Goal: Task Accomplishment & Management: Manage account settings

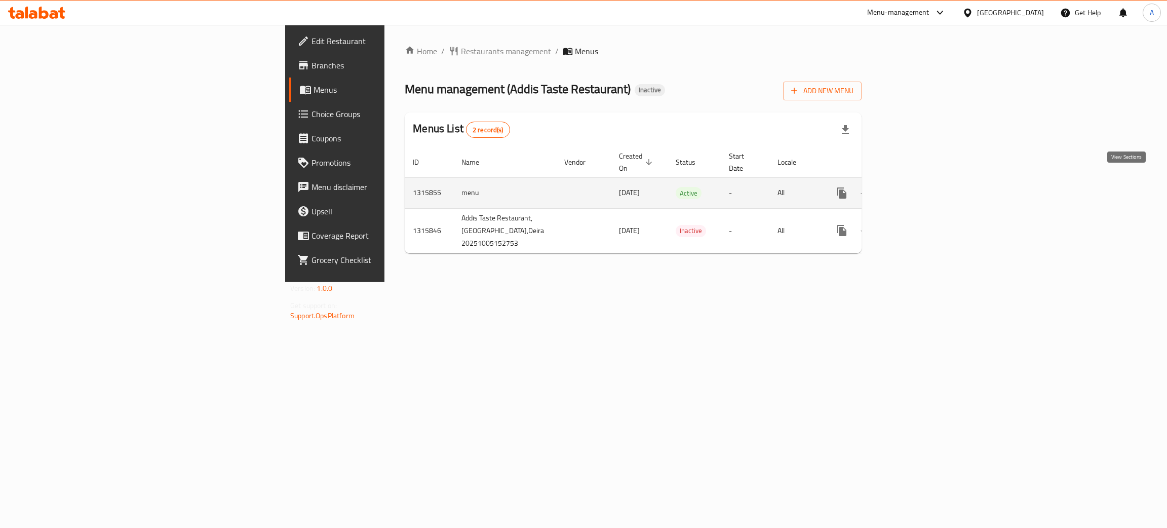
click at [921, 187] on icon "enhanced table" at bounding box center [915, 193] width 12 height 12
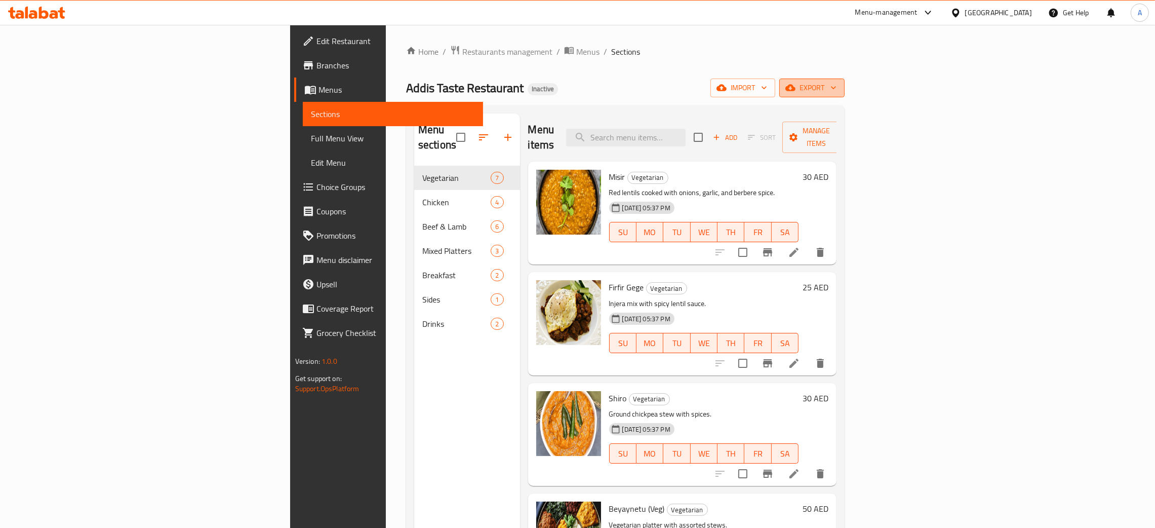
click at [839, 91] on icon "button" at bounding box center [834, 88] width 10 height 10
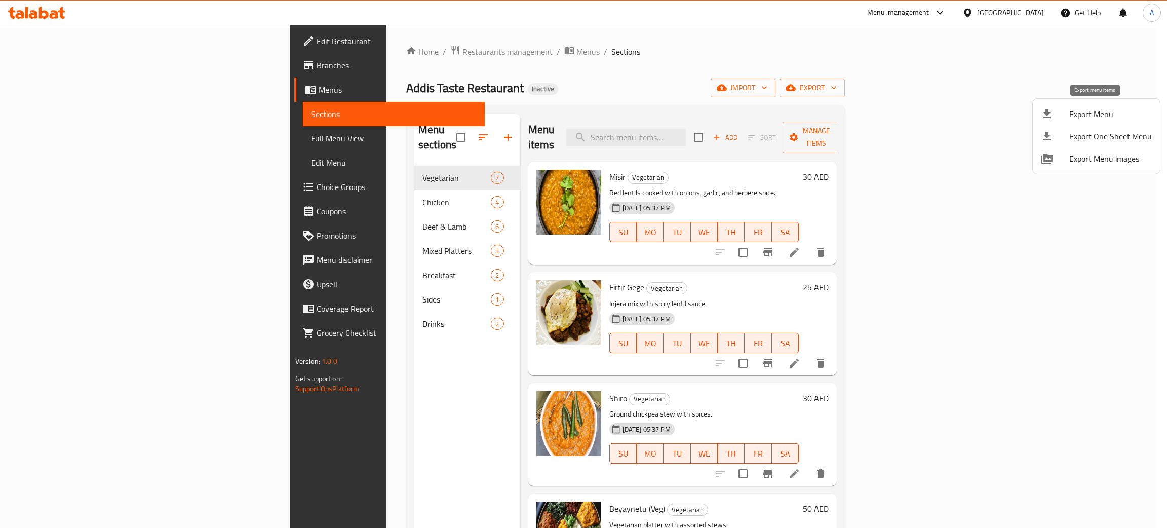
click at [1086, 114] on span "Export Menu" at bounding box center [1110, 114] width 83 height 12
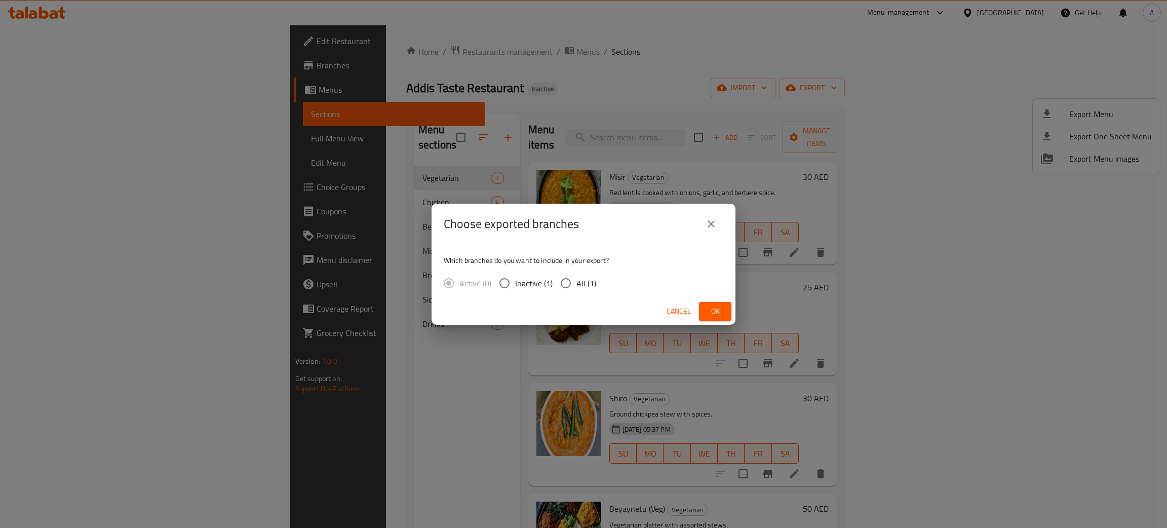
click at [710, 309] on span "Ok" at bounding box center [715, 311] width 16 height 13
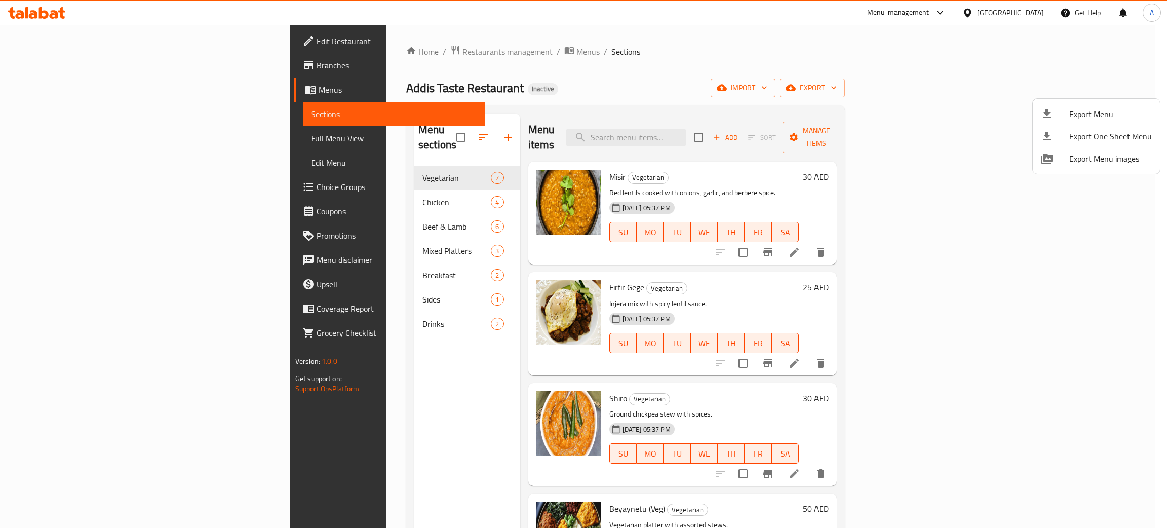
click at [1011, 12] on div at bounding box center [583, 264] width 1167 height 528
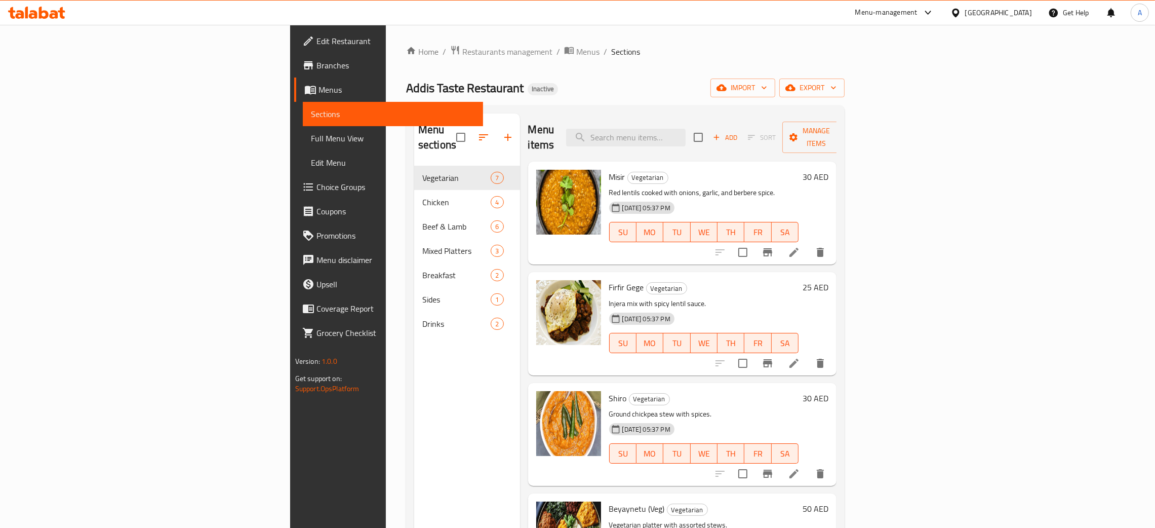
click at [1001, 9] on div "[GEOGRAPHIC_DATA]" at bounding box center [999, 12] width 67 height 11
click at [909, 171] on div "[GEOGRAPHIC_DATA]" at bounding box center [956, 174] width 152 height 23
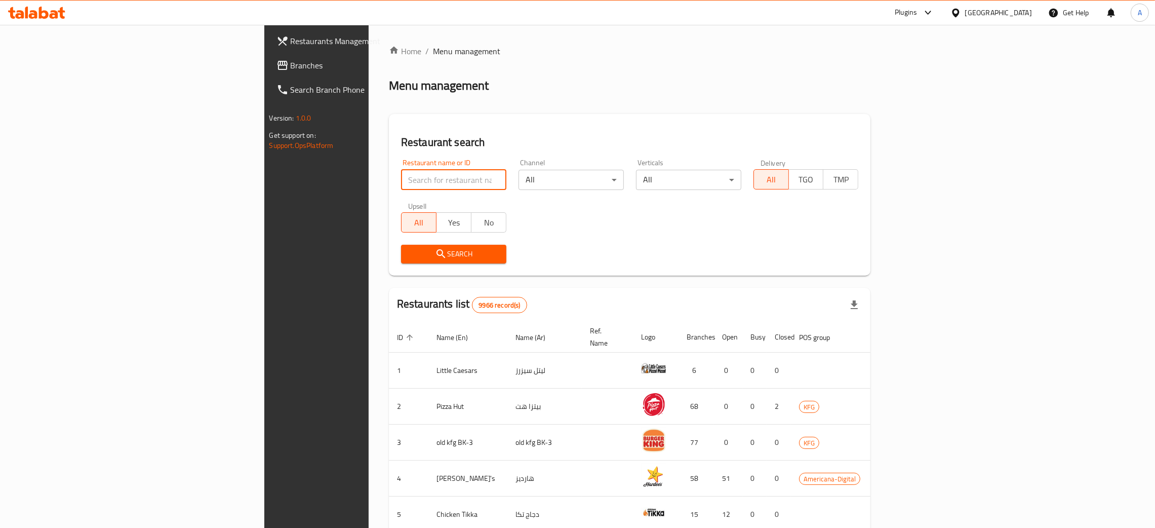
click at [401, 176] on input "search" at bounding box center [453, 180] width 105 height 20
paste input "Wendy"
type input "Wendy"
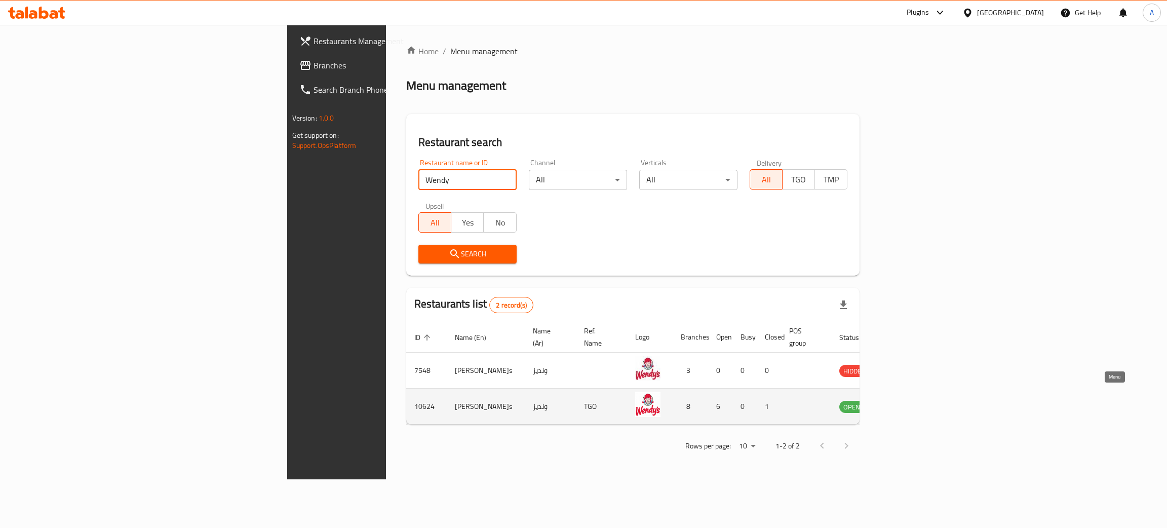
click at [905, 400] on icon "enhanced table" at bounding box center [899, 406] width 12 height 12
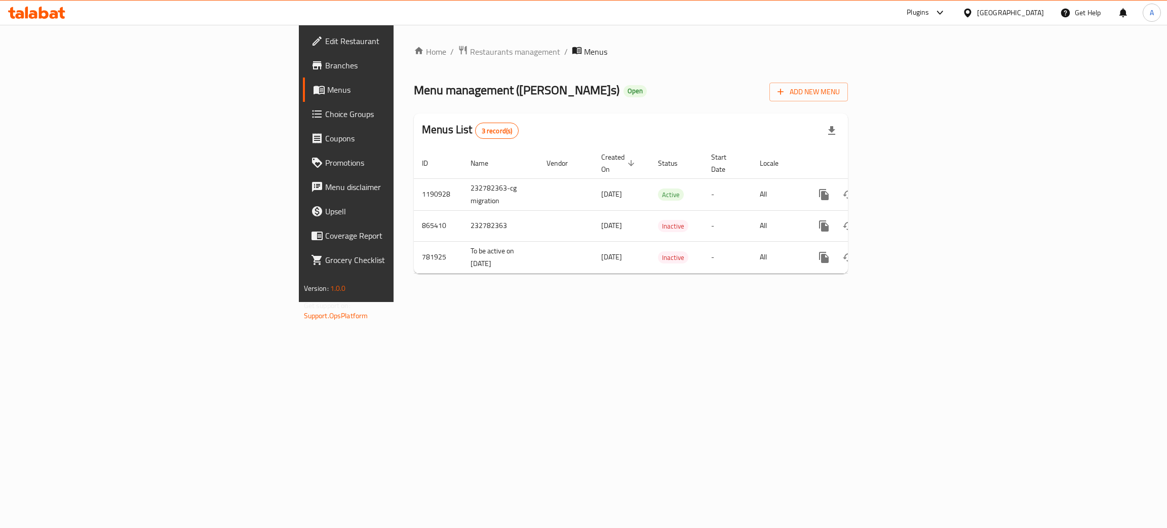
click at [1026, 12] on div "[GEOGRAPHIC_DATA]" at bounding box center [1010, 12] width 67 height 11
click at [905, 81] on div "[GEOGRAPHIC_DATA]" at bounding box center [934, 80] width 67 height 11
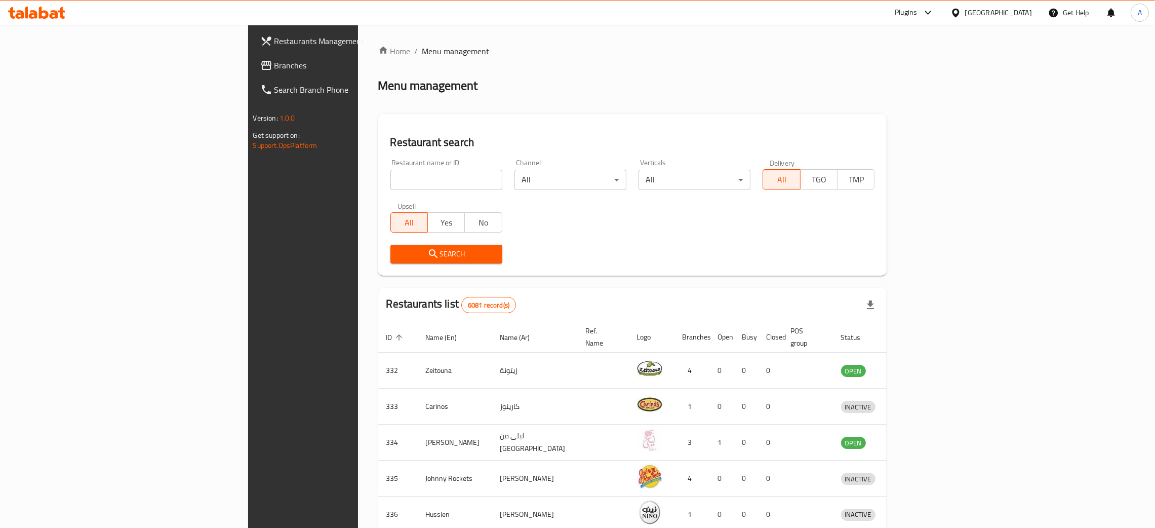
click at [391, 178] on input "search" at bounding box center [447, 180] width 112 height 20
paste input "Del Bosco Ristorante"
type input "Del Bosco Ristorante"
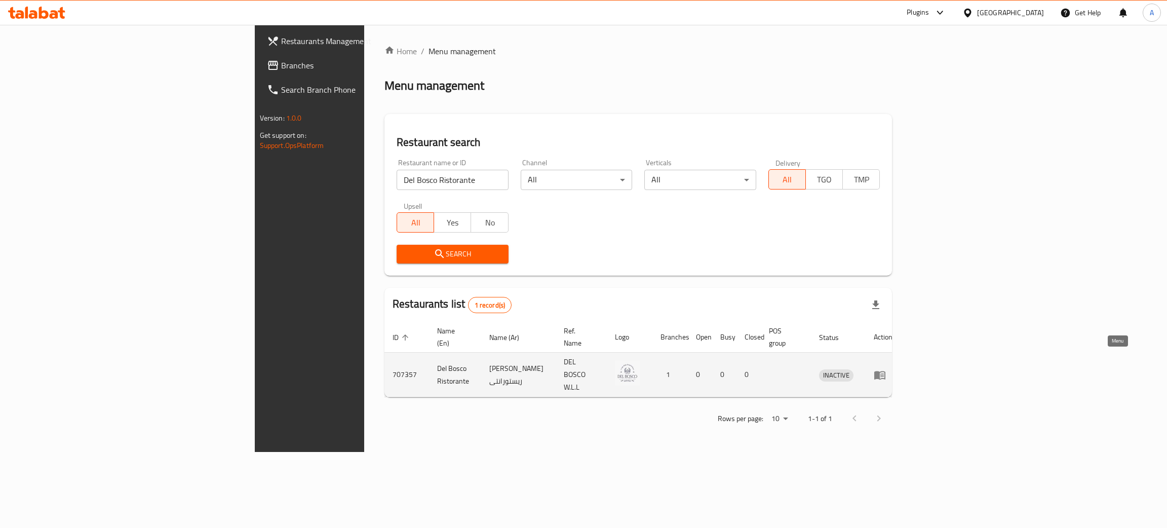
click at [886, 369] on icon "enhanced table" at bounding box center [880, 375] width 12 height 12
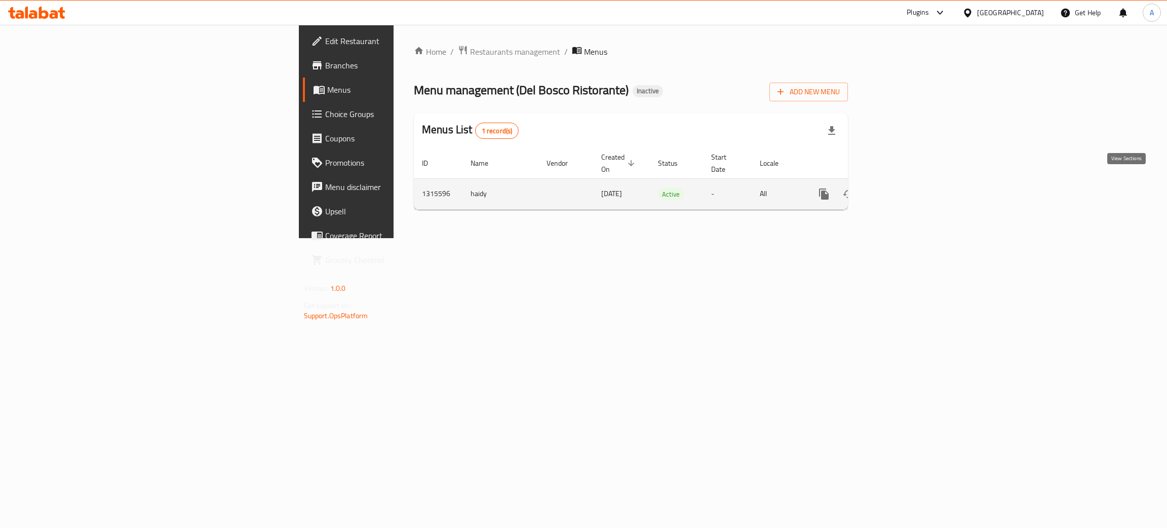
click at [903, 188] on icon "enhanced table" at bounding box center [897, 194] width 12 height 12
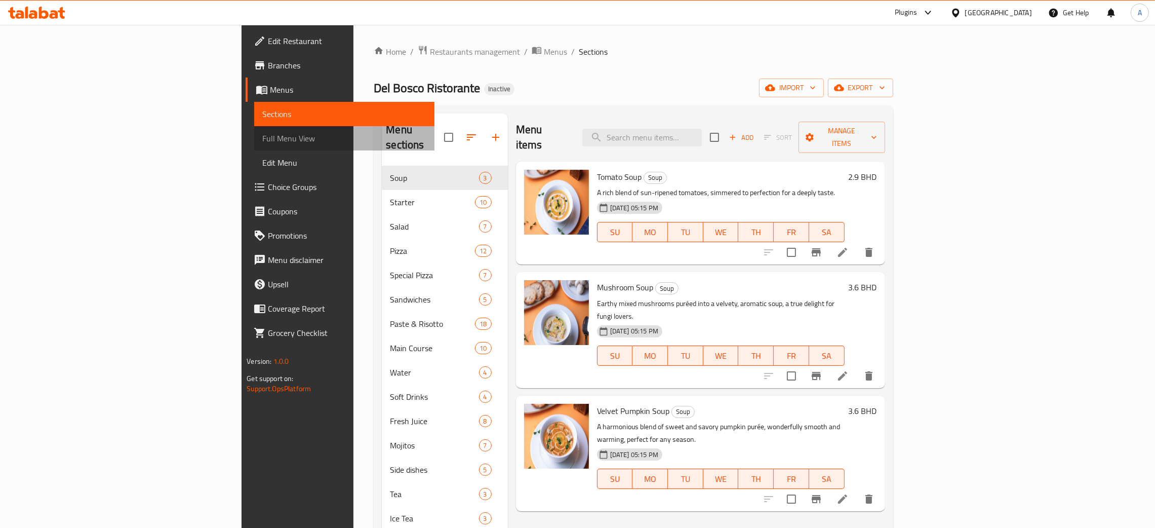
click at [262, 138] on span "Full Menu View" at bounding box center [344, 138] width 164 height 12
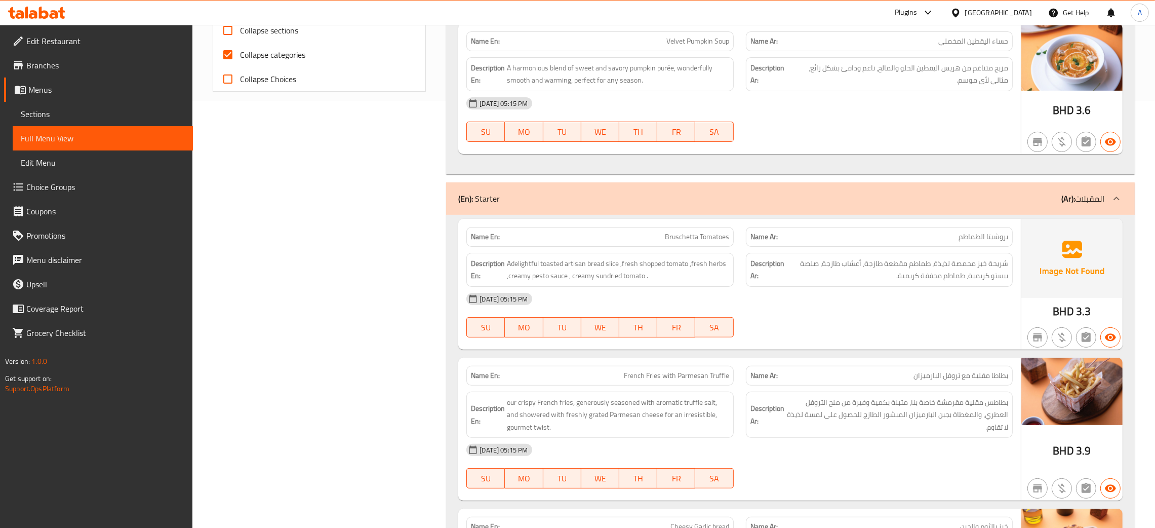
scroll to position [227, 0]
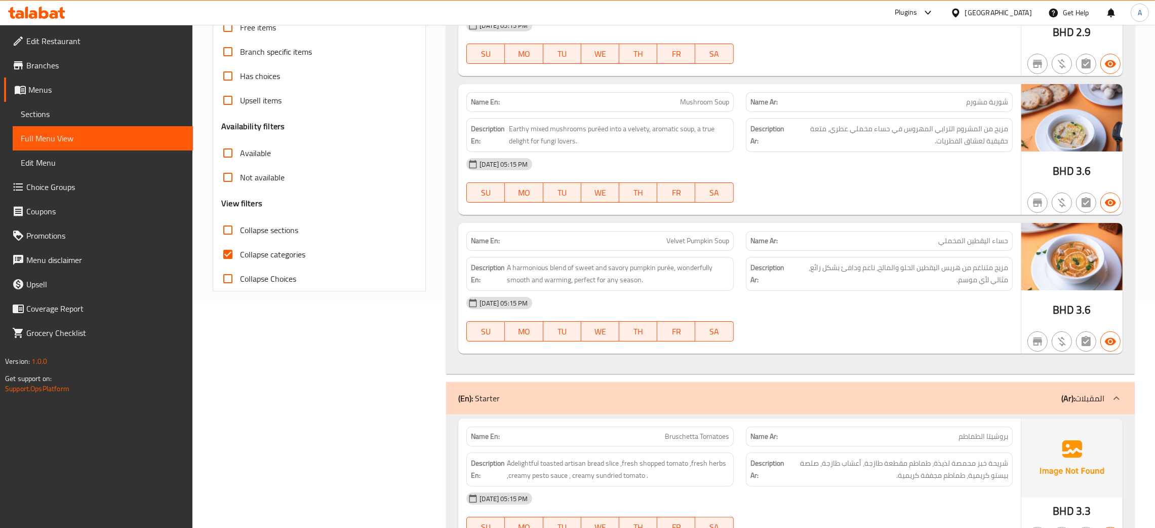
drag, startPoint x: 225, startPoint y: 253, endPoint x: 230, endPoint y: 235, distance: 18.9
click at [226, 253] on input "Collapse categories" at bounding box center [228, 254] width 24 height 24
checkbox input "false"
click at [226, 229] on input "Collapse sections" at bounding box center [228, 230] width 24 height 24
checkbox input "true"
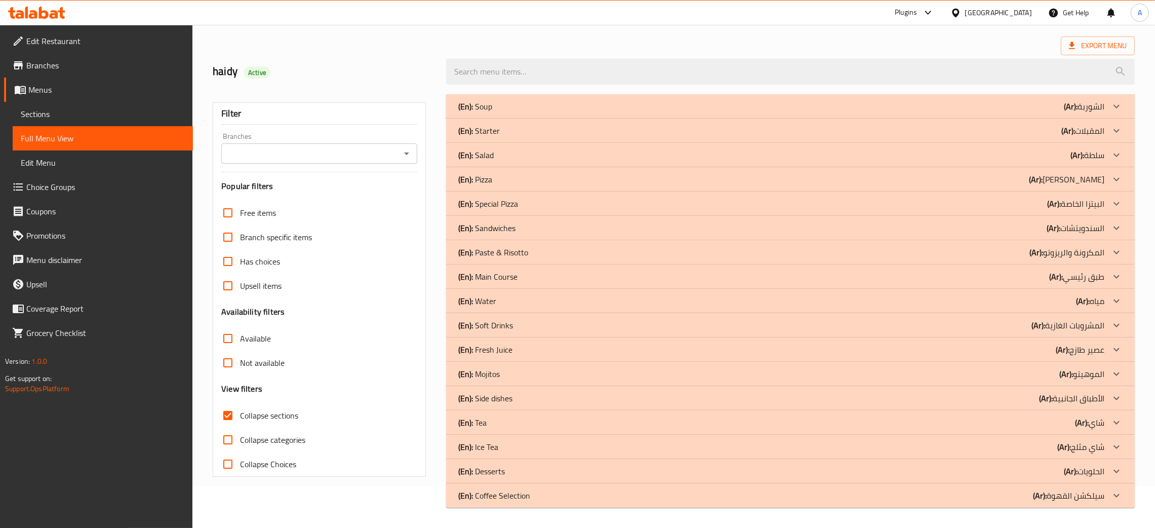
scroll to position [42, 0]
click at [554, 202] on div "(En): Special Pizza (Ar): البيتزا الخاصة" at bounding box center [781, 204] width 646 height 12
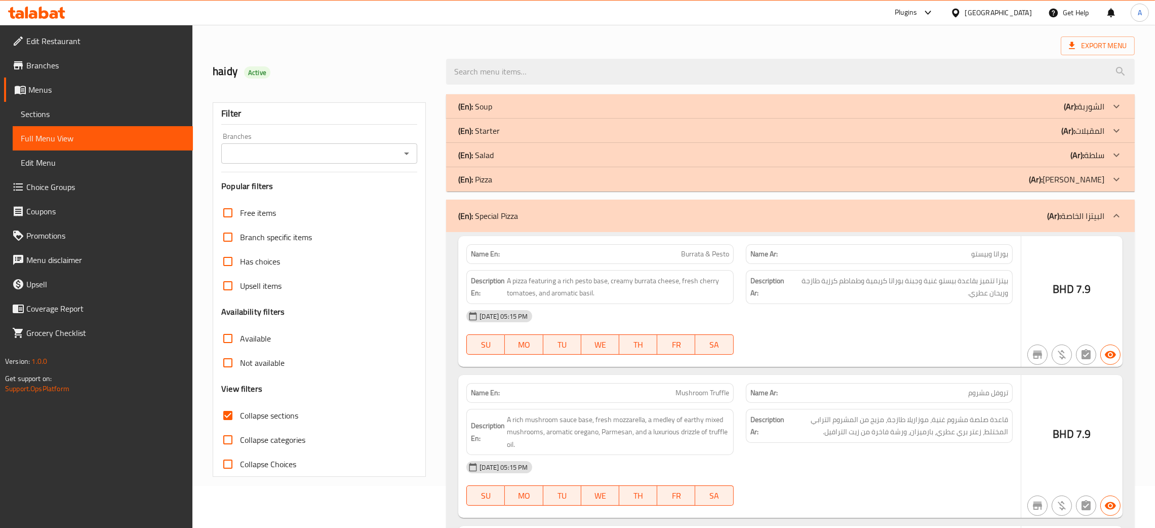
click at [546, 181] on div "(En): Pizza (Ar): بيتزا" at bounding box center [781, 179] width 646 height 12
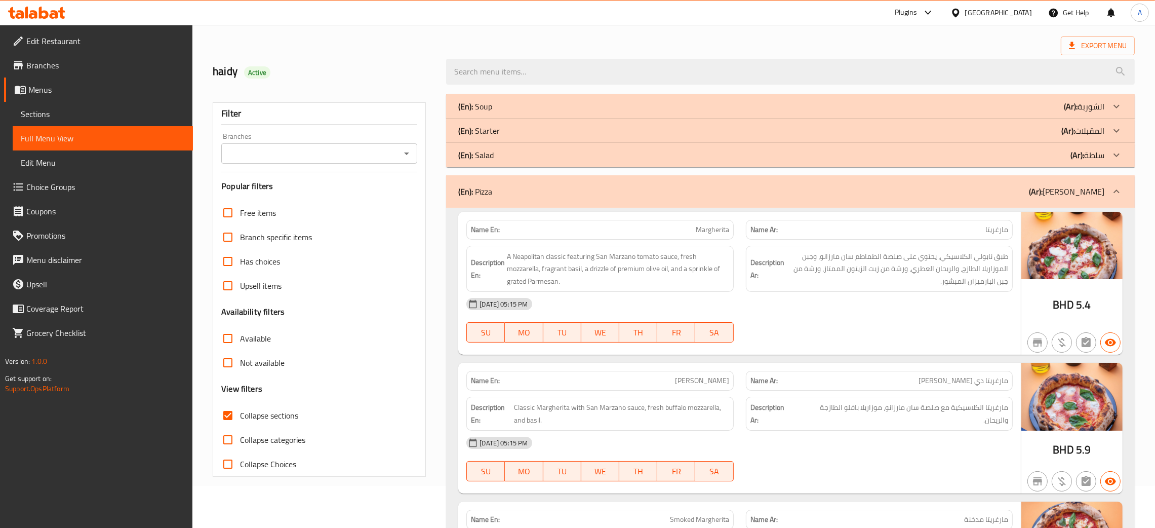
click at [546, 155] on div "(En): Salad (Ar): سلطة" at bounding box center [781, 155] width 646 height 12
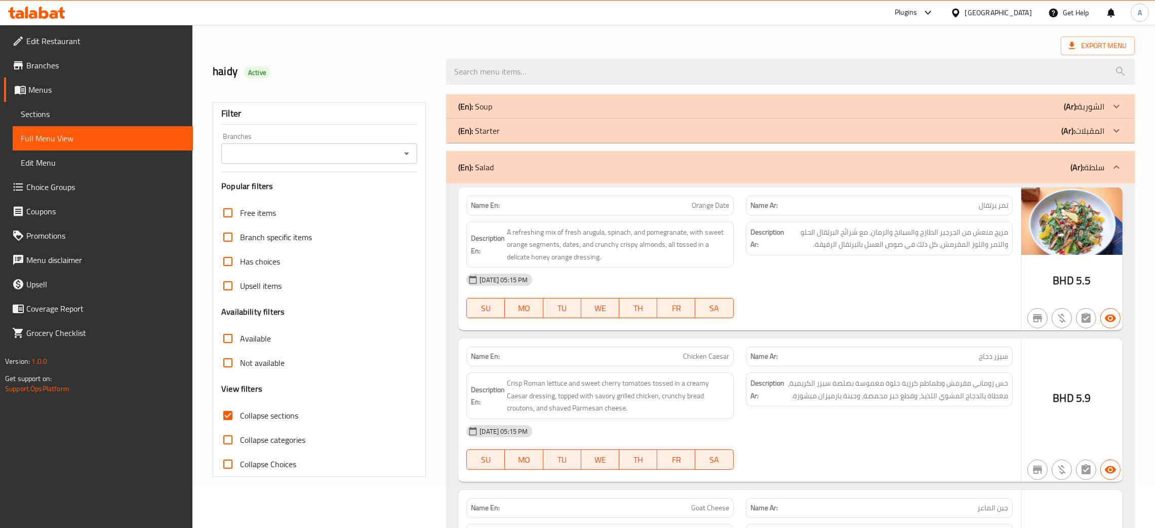
click at [551, 132] on div "(En): Starter (Ar): المقبلات" at bounding box center [781, 131] width 646 height 12
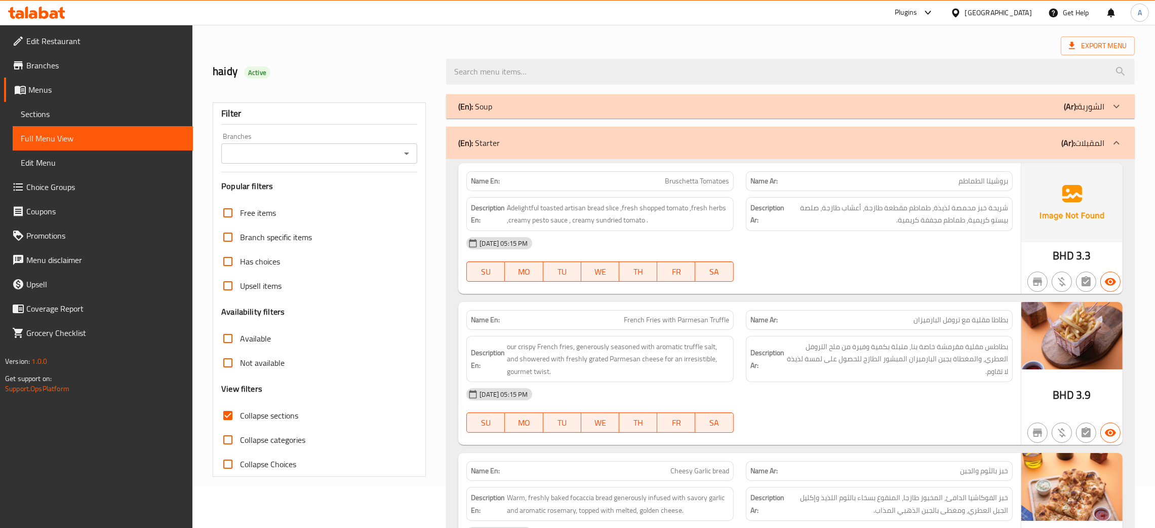
click at [551, 105] on div "(En): Soup (Ar): الشوربة" at bounding box center [781, 106] width 646 height 12
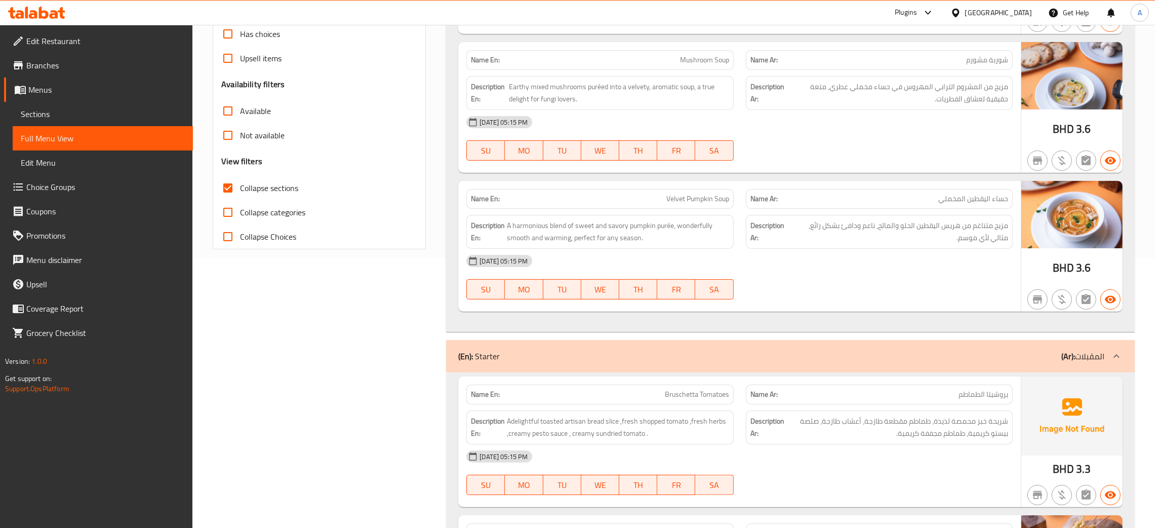
scroll to position [0, 0]
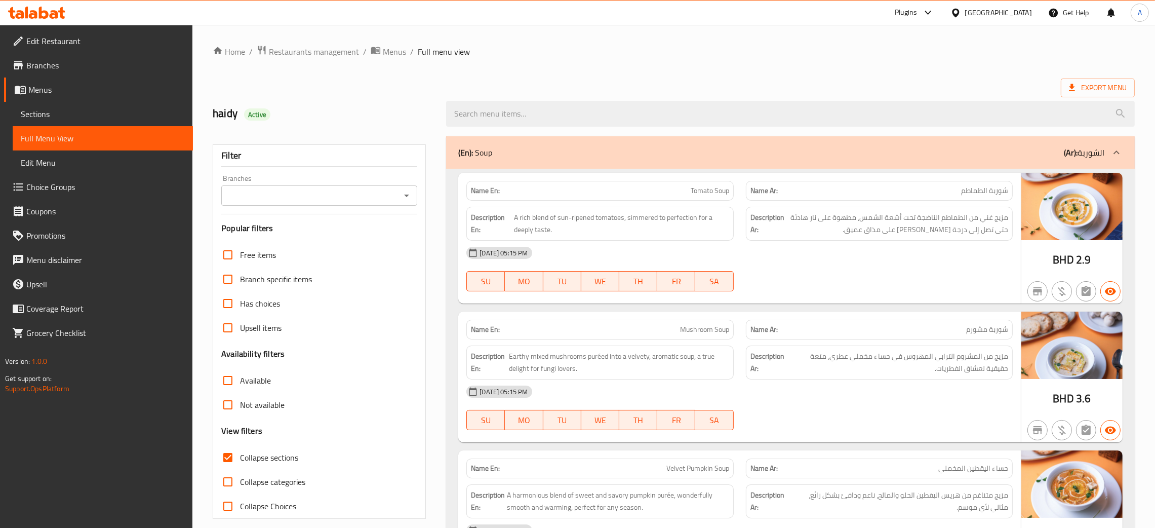
click at [1025, 10] on div "[GEOGRAPHIC_DATA]" at bounding box center [999, 12] width 67 height 11
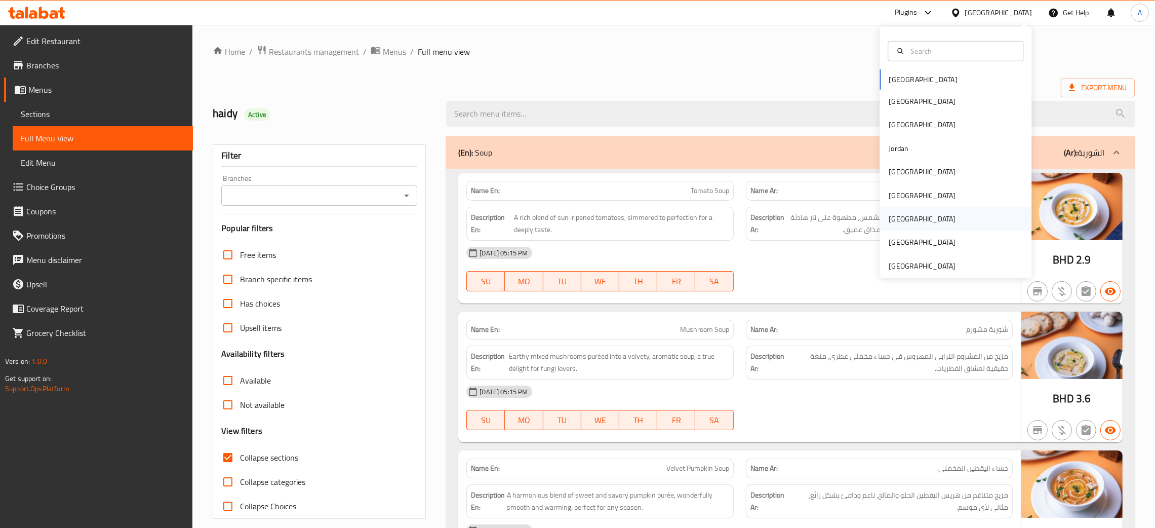
click at [916, 223] on div "[GEOGRAPHIC_DATA]" at bounding box center [956, 218] width 152 height 23
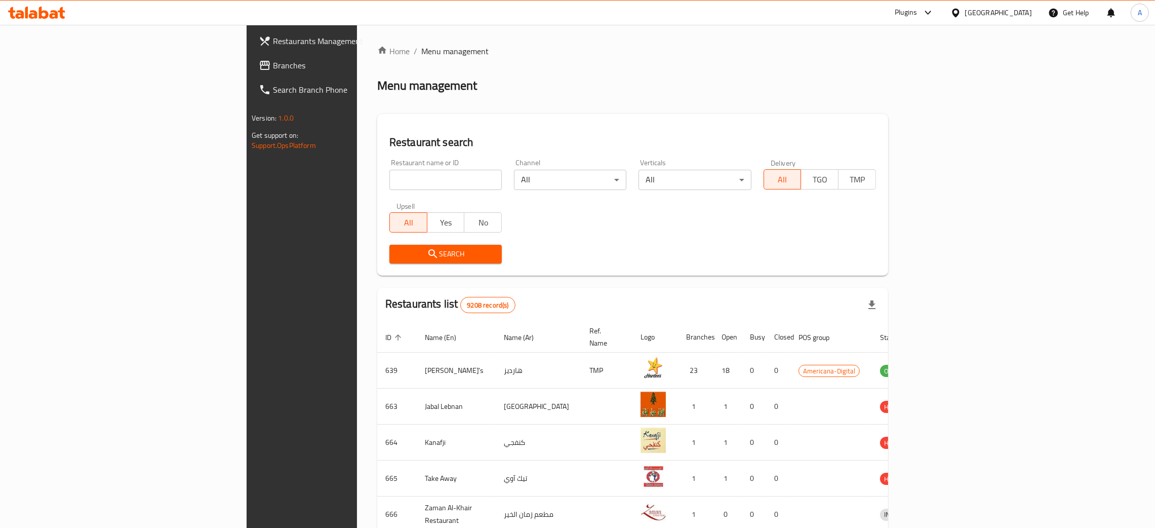
click at [390, 179] on input "search" at bounding box center [446, 180] width 112 height 20
paste input "Day Night Restaurant"
type input "Day Night Restaurant"
click button "Search" at bounding box center [446, 254] width 112 height 19
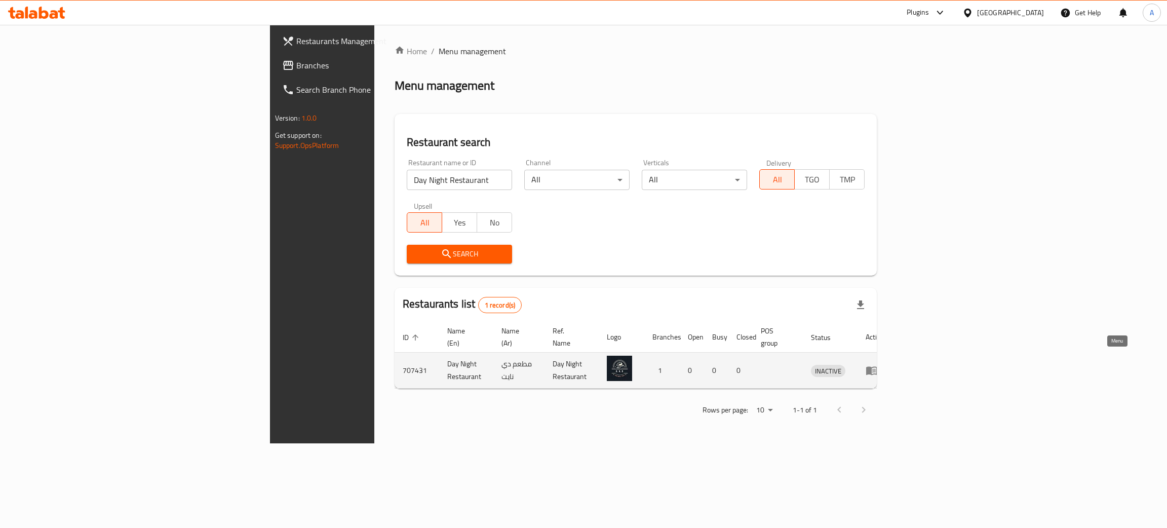
click at [876, 369] on icon "enhanced table" at bounding box center [874, 371] width 4 height 4
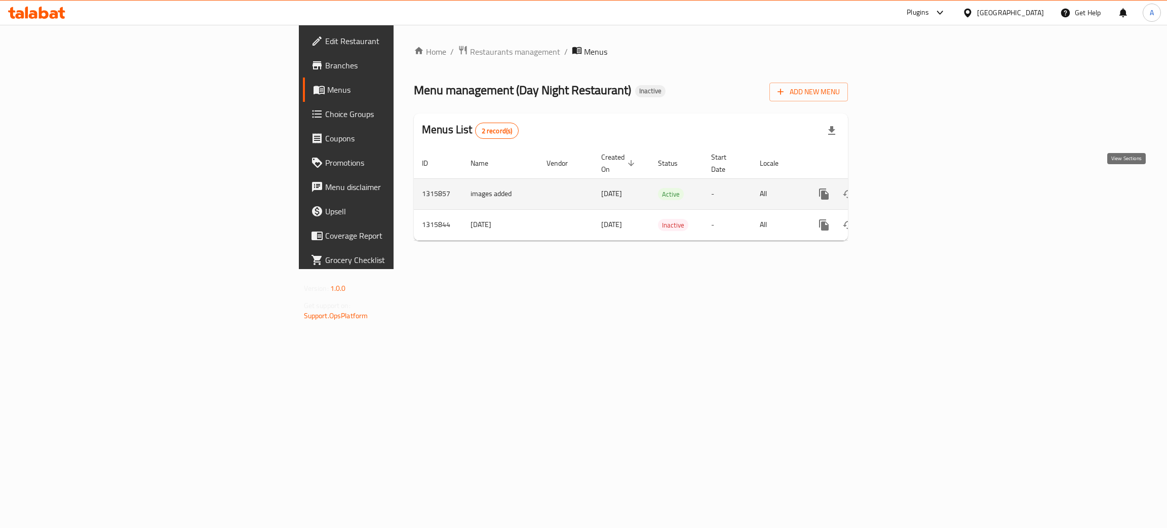
click at [902, 189] on icon "enhanced table" at bounding box center [897, 193] width 9 height 9
